Goal: Find specific page/section: Find specific page/section

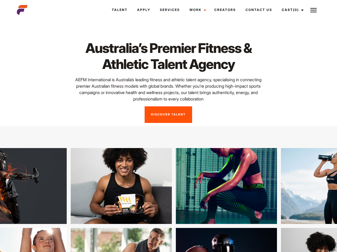
click at [291, 10] on link "Cast (0)" at bounding box center [292, 10] width 30 height 14
click at [313, 10] on img at bounding box center [313, 10] width 6 height 6
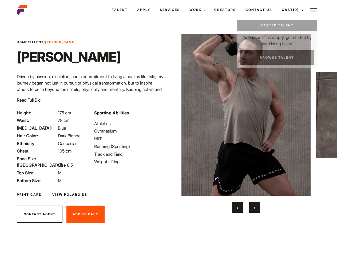
click at [291, 10] on link "Cast (0)" at bounding box center [292, 10] width 30 height 14
click at [313, 10] on img at bounding box center [313, 10] width 6 height 6
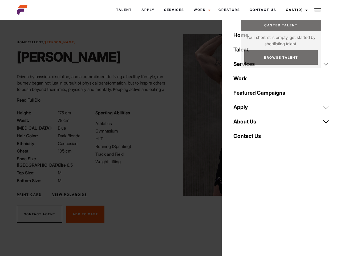
click at [246, 124] on img at bounding box center [248, 115] width 129 height 162
click at [168, 115] on div "Sporting Abilities Athletics Gymnasium HIIT Running (Sprinting) Track and Field…" at bounding box center [131, 147] width 78 height 74
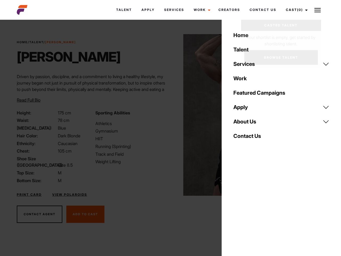
click at [237, 208] on button "‹" at bounding box center [240, 207] width 11 height 11
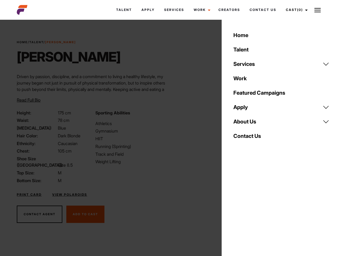
click at [255, 208] on div "Home Talent Services Talent Casting Photography Videography Creative Hair and M…" at bounding box center [282, 128] width 120 height 256
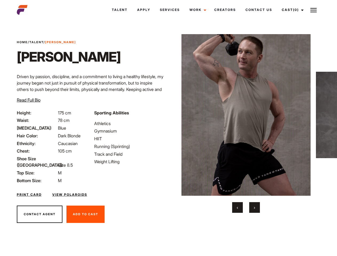
click at [291, 10] on link "Cast (0)" at bounding box center [292, 10] width 30 height 14
click at [313, 10] on img at bounding box center [313, 10] width 6 height 6
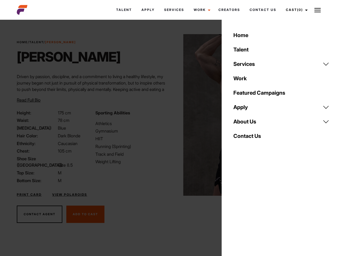
click at [246, 124] on img at bounding box center [248, 115] width 129 height 162
click at [168, 115] on div "Sporting Abilities Athletics Gymnasium HIIT Running (Sprinting) Track and Field…" at bounding box center [131, 147] width 78 height 74
click at [237, 208] on button "‹" at bounding box center [240, 207] width 11 height 11
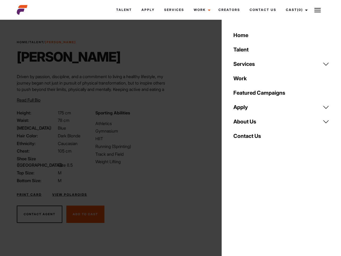
click at [255, 208] on div "Home Talent Services Talent Casting Photography Videography Creative Hair and M…" at bounding box center [282, 128] width 120 height 256
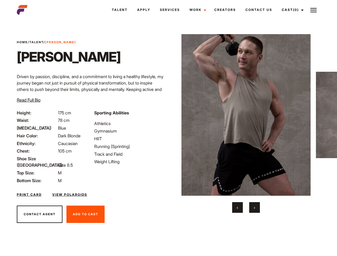
click at [291, 10] on link "Cast (0)" at bounding box center [292, 10] width 30 height 14
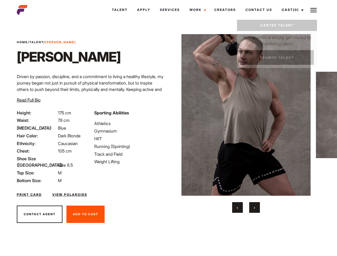
click at [313, 10] on img at bounding box center [313, 10] width 6 height 6
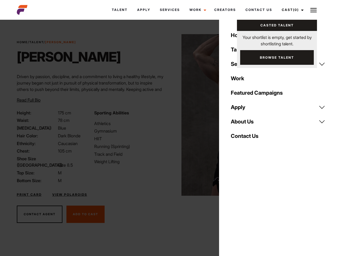
click at [246, 124] on img at bounding box center [245, 115] width 129 height 162
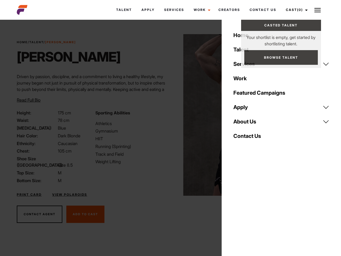
click at [168, 115] on div "Sporting Abilities Athletics Gymnasium HIIT Running (Sprinting) Track and Field…" at bounding box center [131, 147] width 78 height 74
click at [237, 208] on button "‹" at bounding box center [240, 207] width 11 height 11
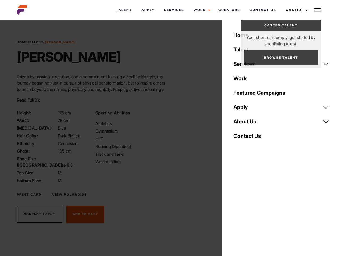
click at [255, 208] on button "›" at bounding box center [257, 207] width 11 height 11
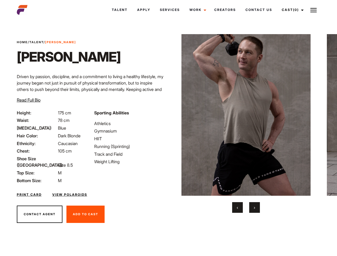
click at [291, 10] on link "Cast (0)" at bounding box center [292, 10] width 30 height 14
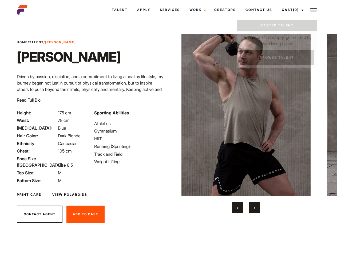
click at [313, 10] on img at bounding box center [313, 10] width 6 height 6
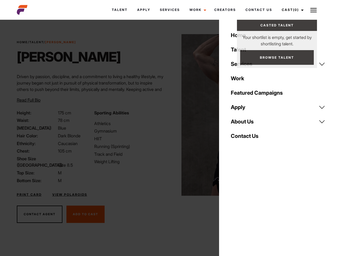
click at [246, 124] on img at bounding box center [245, 115] width 129 height 162
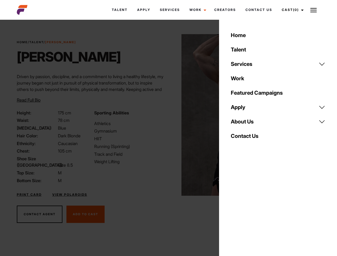
click at [168, 115] on div "Sporting Abilities Athletics Gymnasium HIIT Running (Sprinting) Track and Field…" at bounding box center [129, 147] width 77 height 74
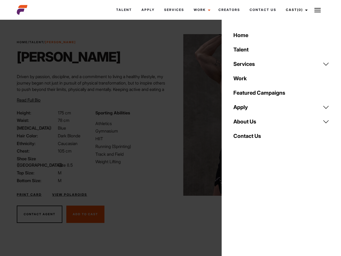
click at [237, 208] on button "‹" at bounding box center [240, 207] width 11 height 11
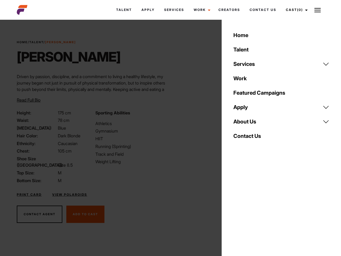
click at [255, 208] on div "Home Talent Services Talent Casting Photography Videography Creative Hair and M…" at bounding box center [282, 128] width 120 height 256
